Goal: Transaction & Acquisition: Purchase product/service

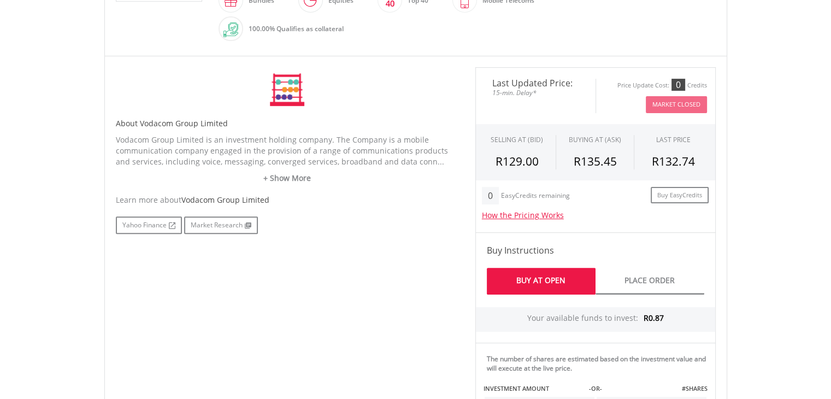
scroll to position [320, 0]
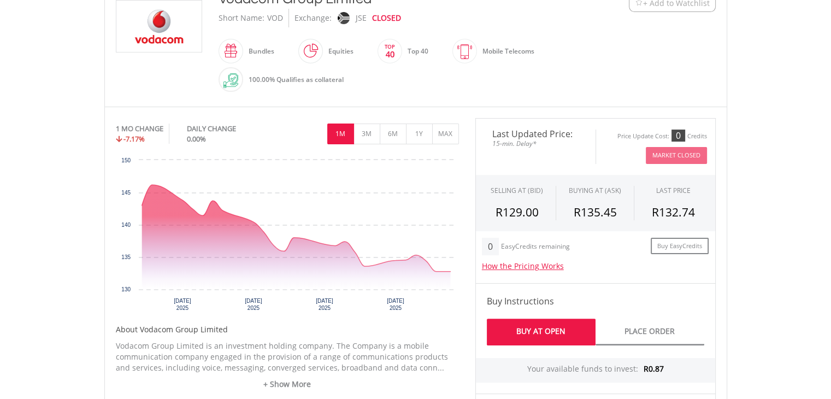
drag, startPoint x: 838, startPoint y: 81, endPoint x: 823, endPoint y: 165, distance: 85.0
click at [823, 165] on html "My Investments Invest Now New Listings Sell My Recurring Investments Pending Or…" at bounding box center [415, 340] width 831 height 1203
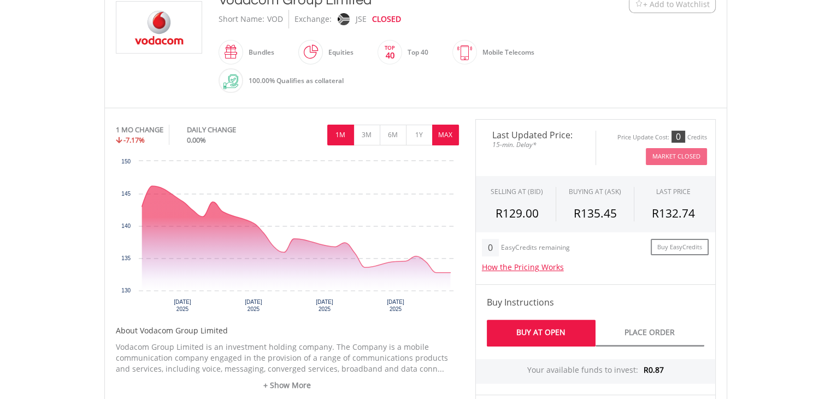
click at [441, 132] on button "MAX" at bounding box center [445, 135] width 27 height 21
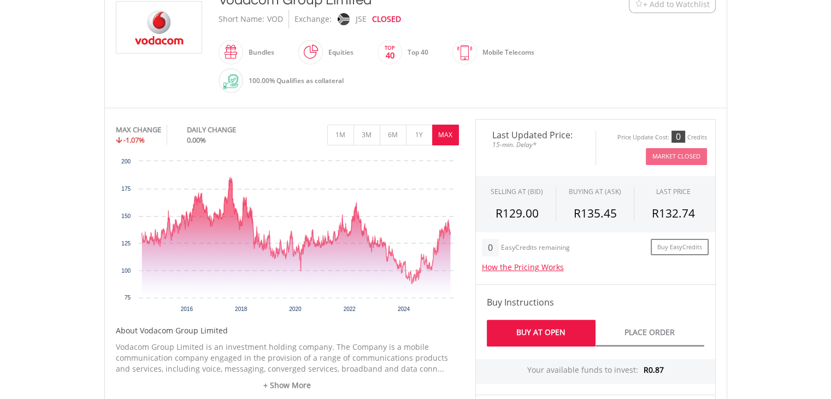
scroll to position [0, 0]
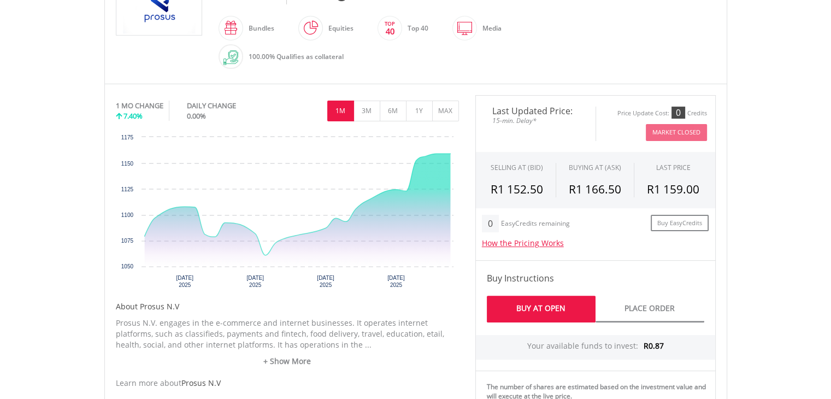
scroll to position [302, 0]
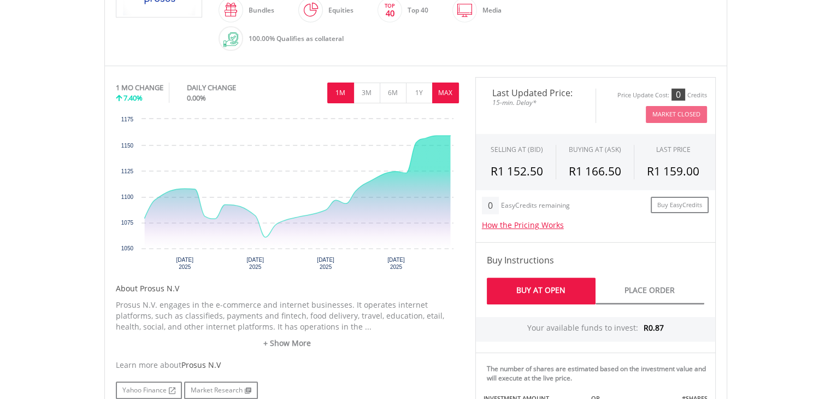
click at [435, 91] on button "MAX" at bounding box center [445, 92] width 27 height 21
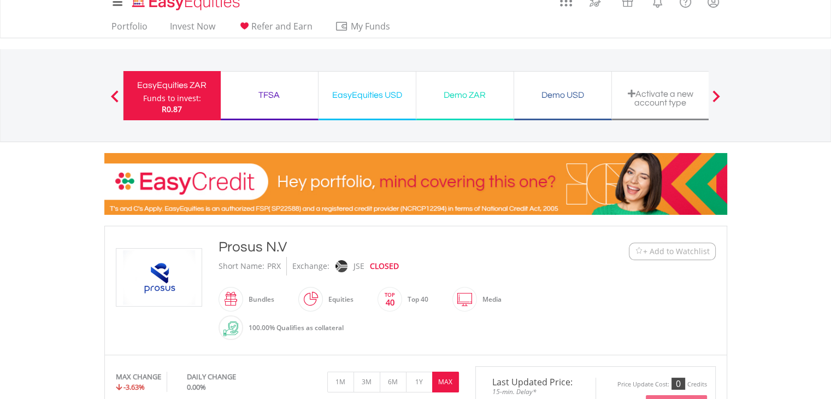
scroll to position [0, 0]
